Goal: Find specific page/section: Find specific page/section

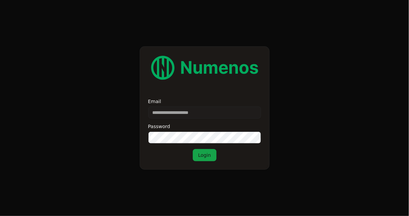
click at [191, 112] on input "Email" at bounding box center [204, 113] width 113 height 12
click at [184, 114] on input "Email" at bounding box center [204, 113] width 113 height 12
type input "**********"
click at [204, 151] on button "Login" at bounding box center [205, 155] width 24 height 12
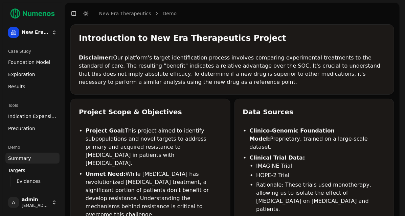
click at [30, 113] on span "Indication Expansion" at bounding box center [32, 116] width 49 height 7
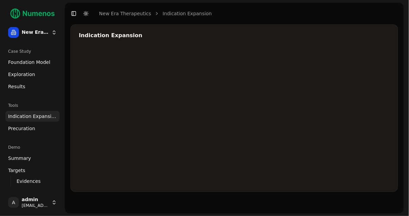
click at [34, 117] on span "Indication Expansion" at bounding box center [32, 116] width 49 height 7
click at [26, 115] on span "Indication Expansion" at bounding box center [32, 116] width 49 height 7
click at [28, 57] on div "Case Study" at bounding box center [32, 51] width 54 height 11
click at [28, 63] on span "Foundation Model" at bounding box center [29, 62] width 42 height 7
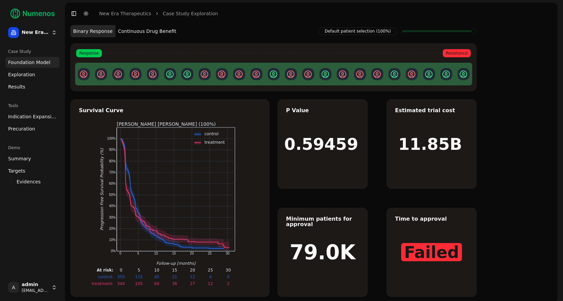
click at [28, 72] on span "Exploration" at bounding box center [21, 74] width 27 height 7
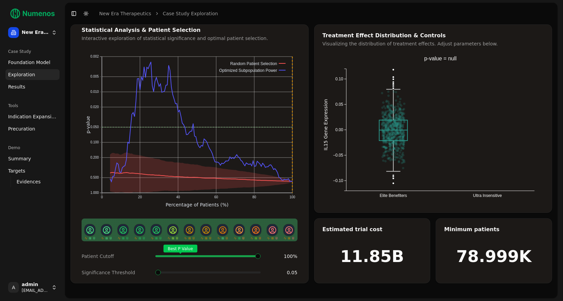
click at [27, 116] on span "Indication Expansion" at bounding box center [32, 116] width 49 height 7
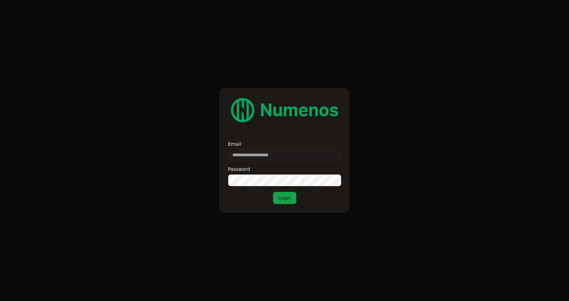
click at [256, 153] on input "Email" at bounding box center [284, 155] width 113 height 12
type input "**********"
click at [493, 108] on form "**********" at bounding box center [284, 150] width 569 height 301
click at [281, 196] on button "Login" at bounding box center [285, 198] width 24 height 12
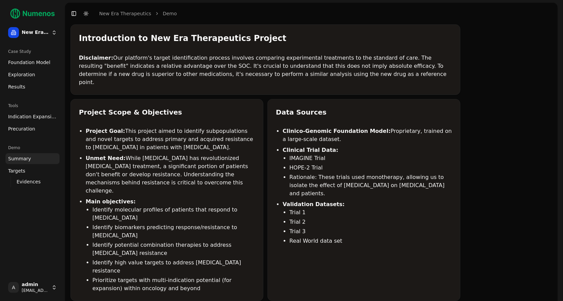
click at [26, 110] on div "Tools" at bounding box center [32, 105] width 54 height 11
click at [29, 120] on link "Indication Expansion" at bounding box center [32, 116] width 54 height 11
